Goal: Task Accomplishment & Management: Manage account settings

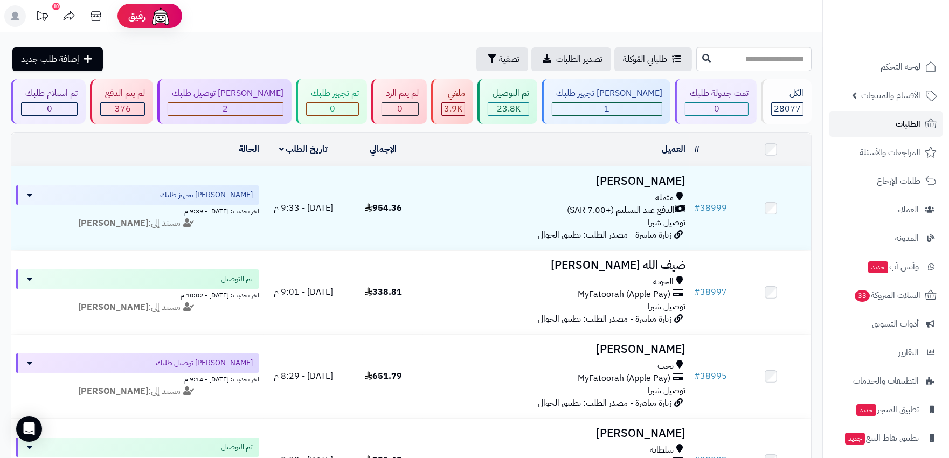
click at [911, 127] on span "الطلبات" at bounding box center [907, 123] width 25 height 15
click at [889, 132] on link "الطلبات" at bounding box center [885, 124] width 113 height 26
